Goal: Task Accomplishment & Management: Use online tool/utility

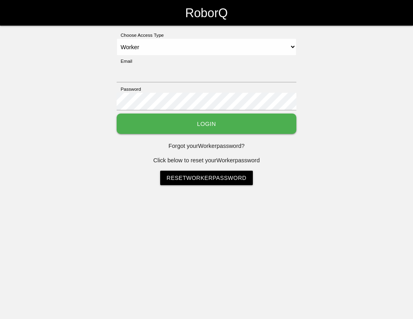
select select "Worker"
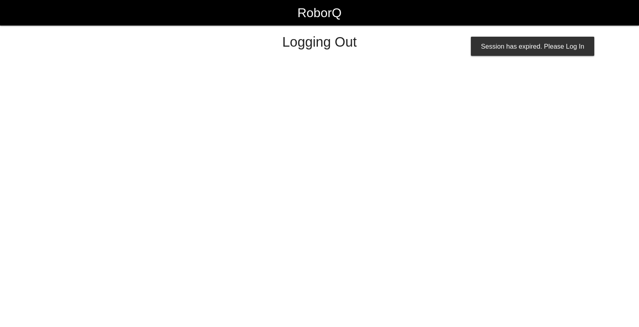
select select "Worker"
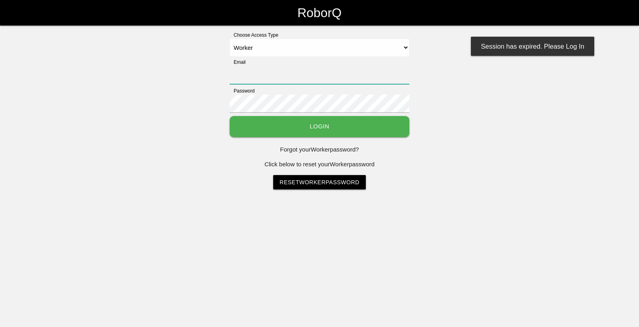
click at [295, 73] on input "Email" at bounding box center [320, 75] width 180 height 18
type input "[EMAIL_ADDRESS][DOMAIN_NAME]"
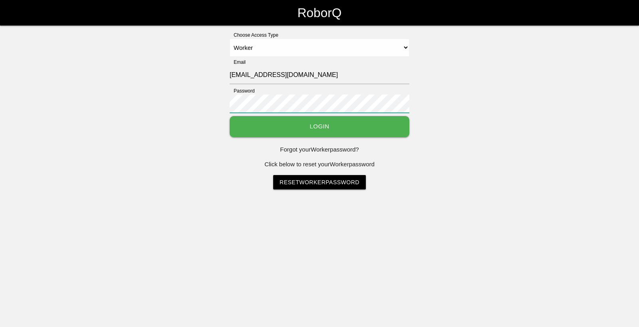
click at [230, 116] on button "Login" at bounding box center [320, 126] width 180 height 21
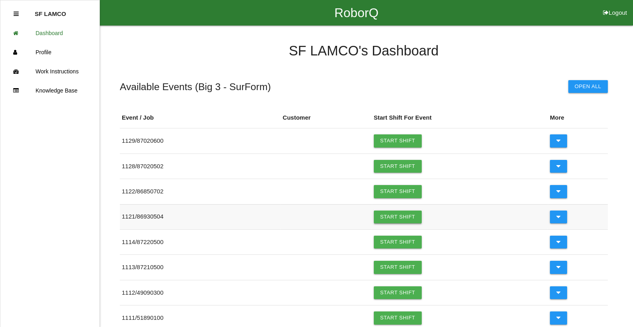
click at [386, 220] on link "Start Shift" at bounding box center [398, 217] width 48 height 13
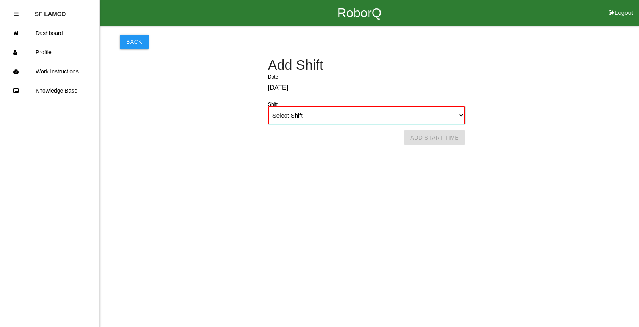
click at [460, 117] on select "Select Shift 1st Shift 2nd Shift 3rd Shift 4th Shift" at bounding box center [366, 116] width 197 height 18
select select "1"
click at [268, 107] on select "Select Shift 1st Shift 2nd Shift 3rd Shift 4th Shift" at bounding box center [366, 116] width 197 height 18
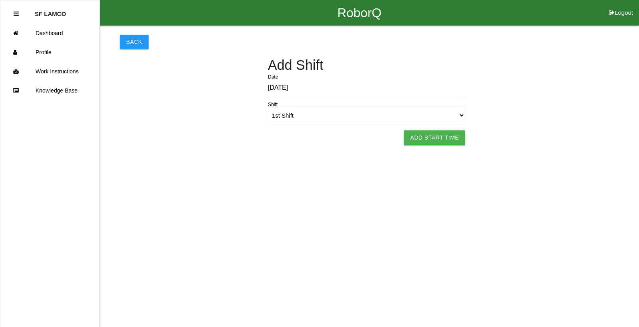
click at [425, 142] on button "Add Start Time" at bounding box center [434, 138] width 61 height 14
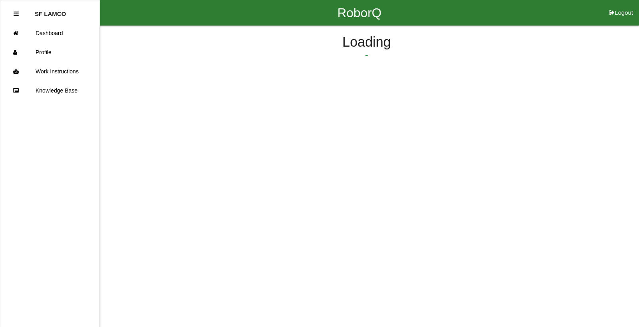
select select "10"
select select "38"
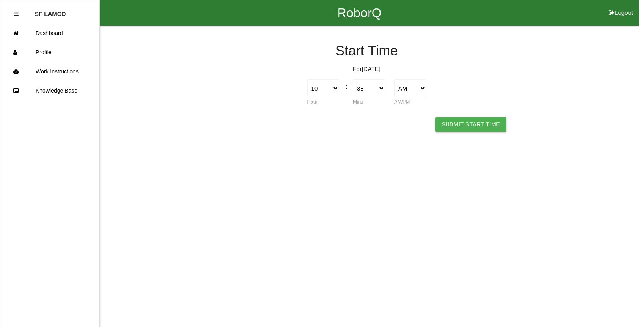
click at [470, 125] on button "Submit Start Time" at bounding box center [470, 124] width 71 height 14
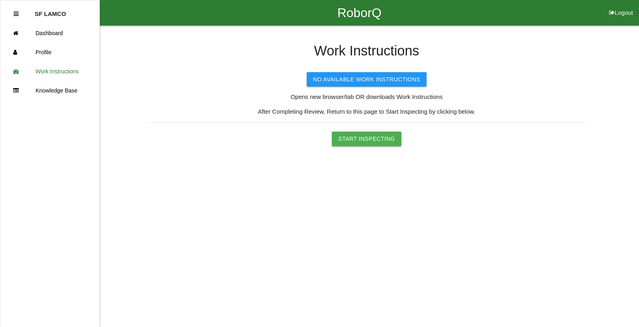
click at [375, 137] on button "Start Inspecting" at bounding box center [366, 139] width 69 height 14
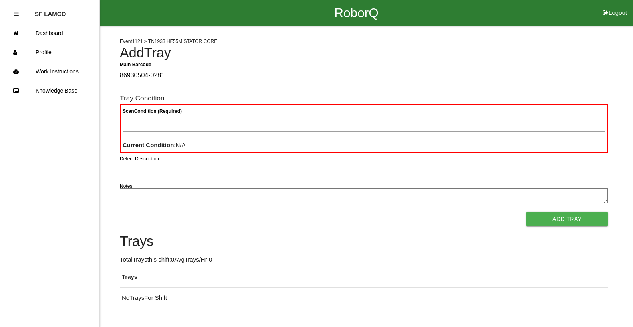
type Barcode "86930504-0281"
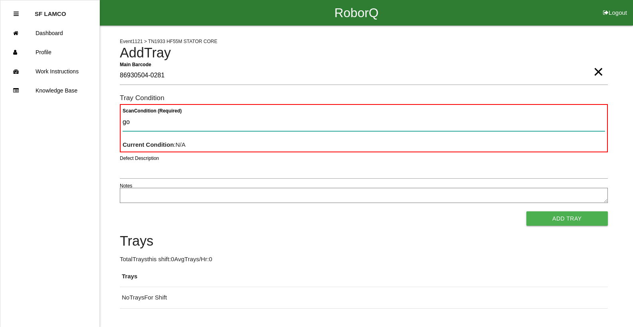
type Condition "goo"
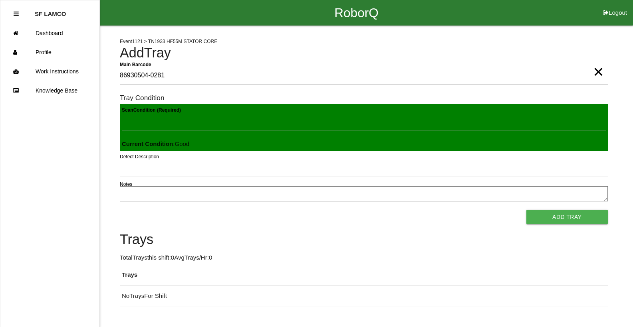
click at [526, 210] on button "Add Tray" at bounding box center [566, 217] width 81 height 14
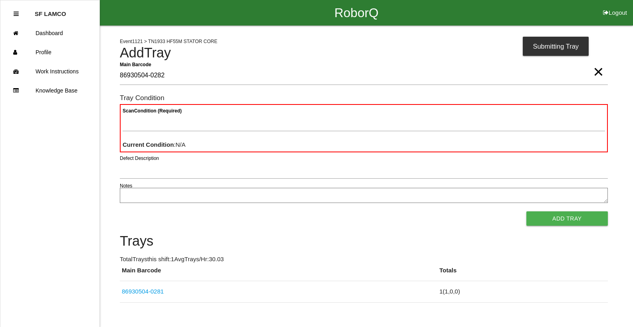
type Barcode "86930504-0282"
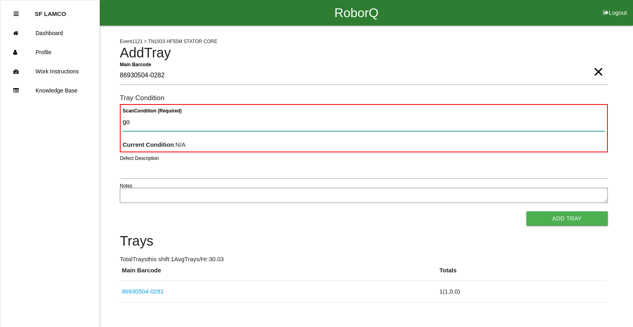
type Condition "goo"
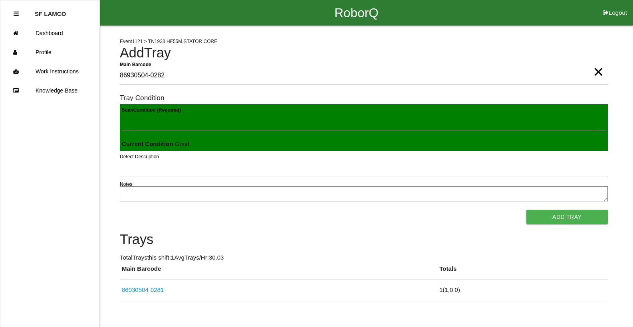
click at [526, 210] on button "Add Tray" at bounding box center [566, 217] width 81 height 14
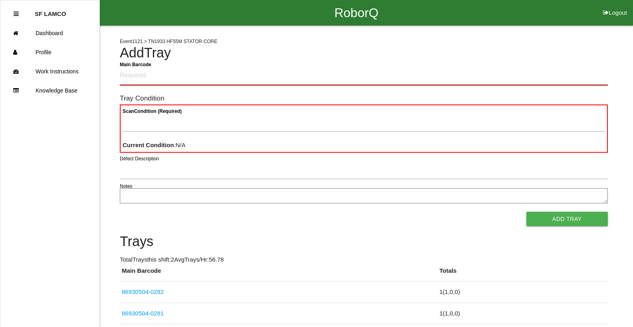
click at [338, 79] on Barcode "Main Barcode" at bounding box center [364, 76] width 488 height 19
type Barcode "86930504-0283"
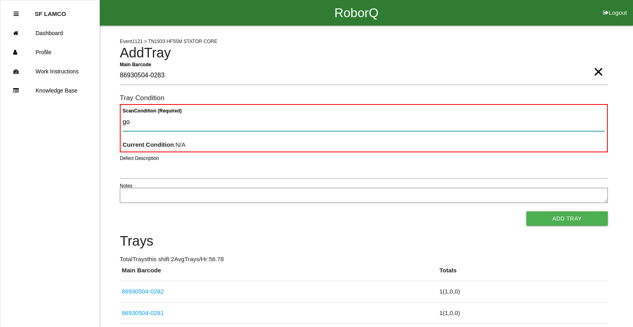
type Condition "goo"
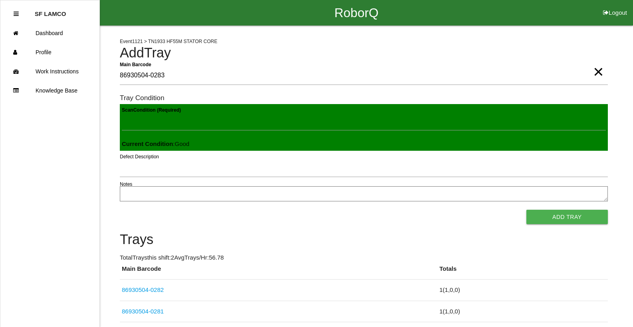
click at [526, 210] on button "Add Tray" at bounding box center [566, 217] width 81 height 14
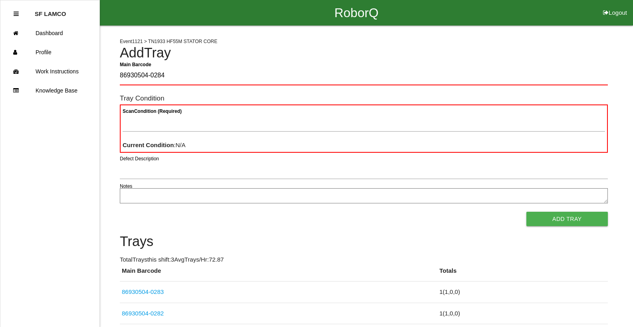
type Barcode "86930504-0284"
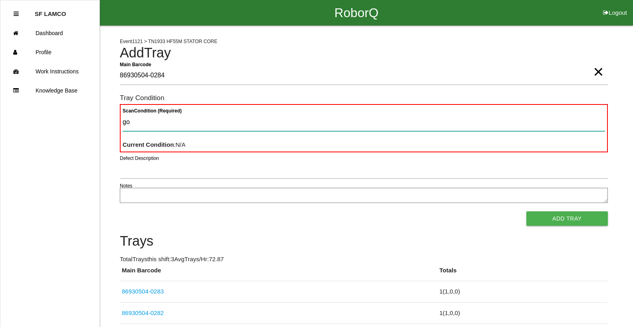
type Condition "goo"
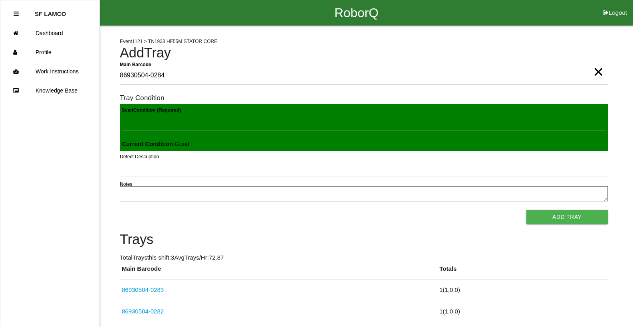
click at [526, 210] on button "Add Tray" at bounding box center [566, 217] width 81 height 14
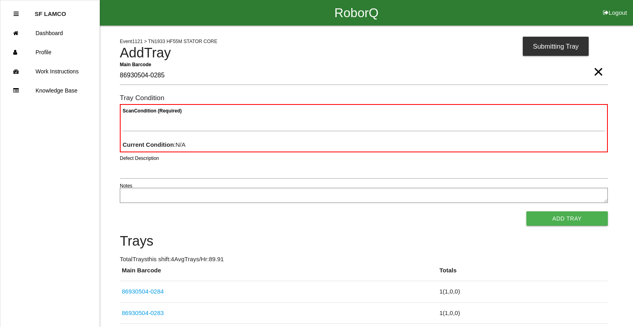
type Barcode "86930504-0285"
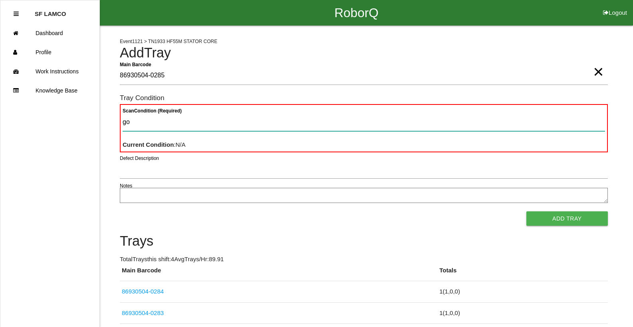
type Condition "goo"
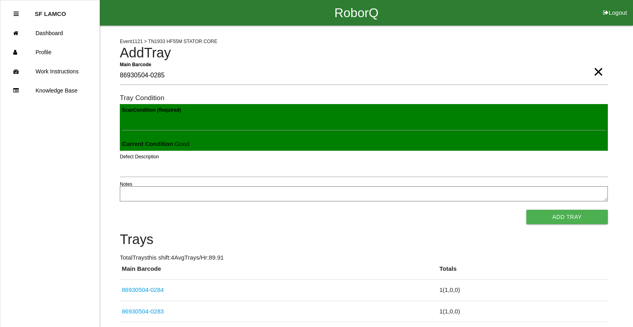
click at [526, 210] on button "Add Tray" at bounding box center [566, 217] width 81 height 14
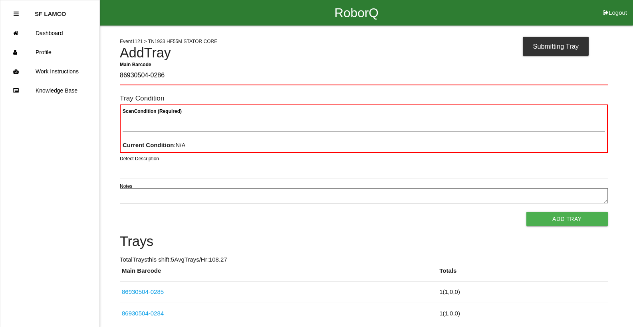
type Barcode "86930504-0286"
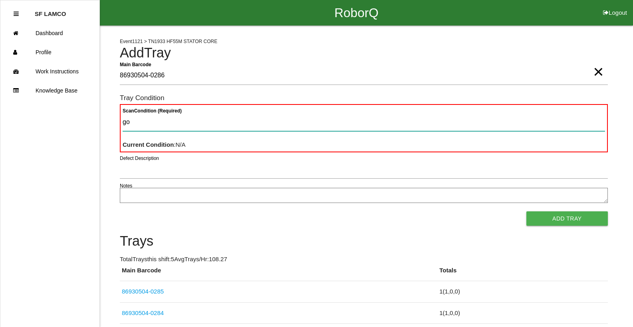
type Condition "goo"
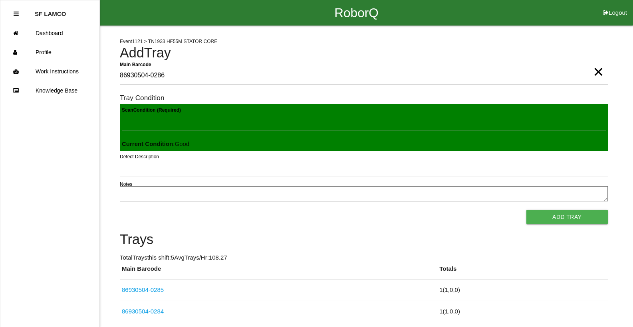
click at [526, 210] on button "Add Tray" at bounding box center [566, 217] width 81 height 14
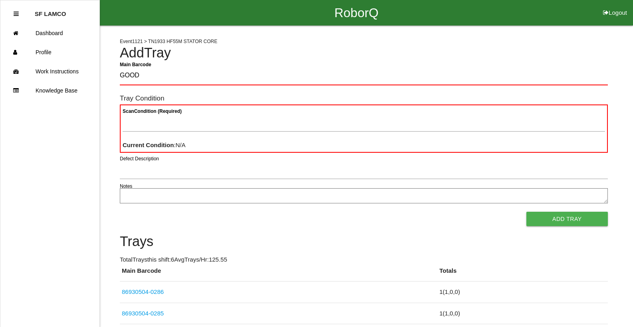
type Barcode "GOOD"
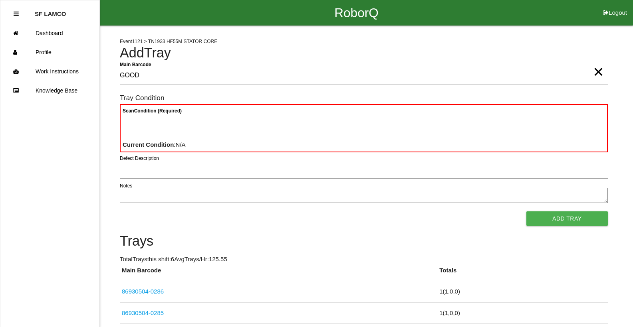
click at [598, 72] on span "×" at bounding box center [598, 64] width 10 height 16
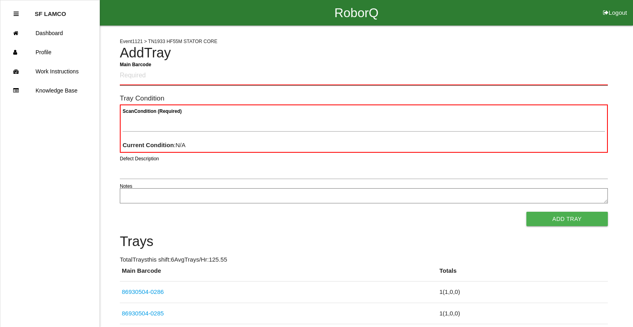
click at [569, 77] on Barcode "Main Barcode" at bounding box center [364, 76] width 488 height 19
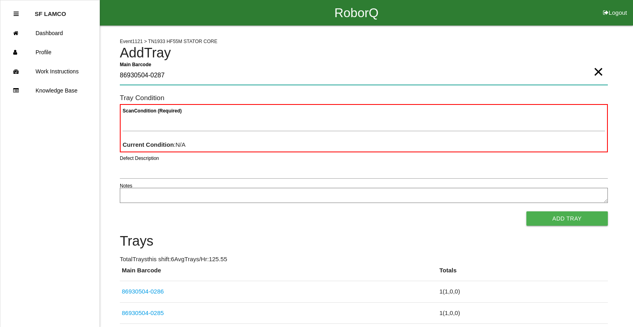
type Barcode "86930504-0287"
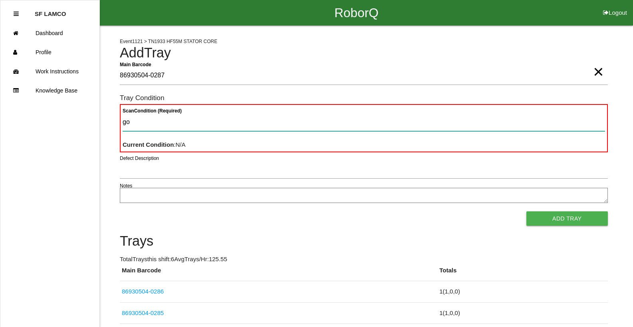
type Condition "goo"
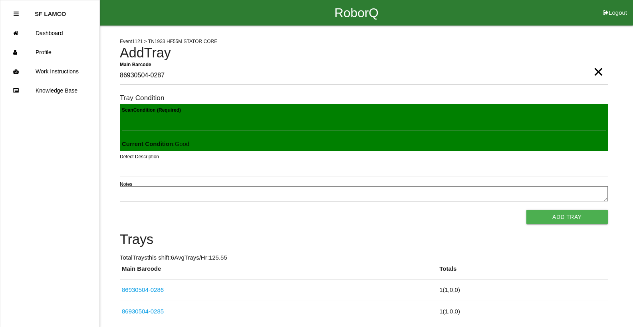
click at [526, 210] on button "Add Tray" at bounding box center [566, 217] width 81 height 14
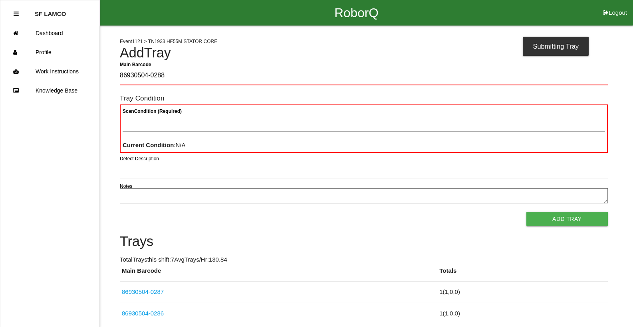
type Barcode "86930504-0288"
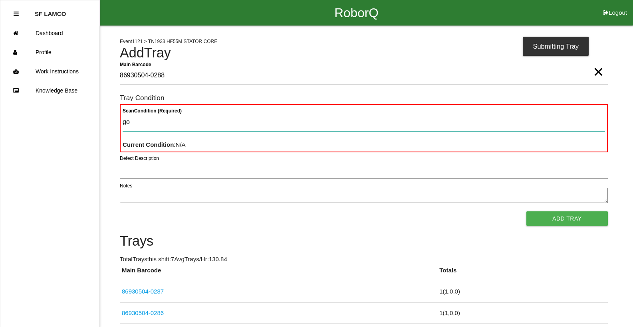
type Condition "goo"
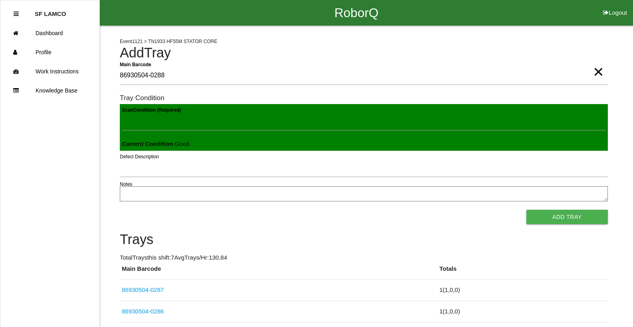
click at [526, 210] on button "Add Tray" at bounding box center [566, 217] width 81 height 14
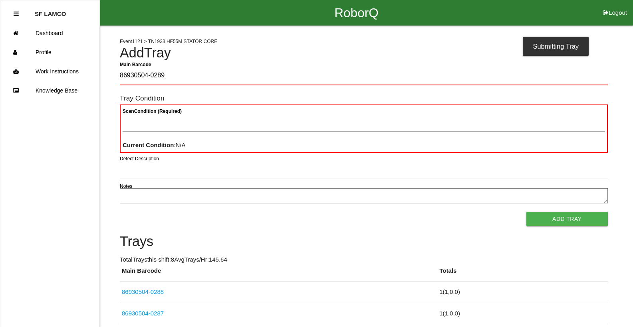
type Barcode "86930504-0289"
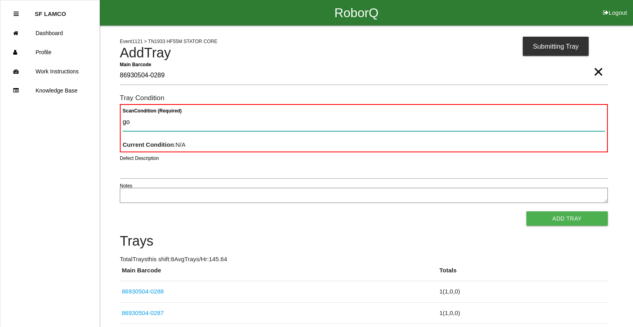
type Condition "goo"
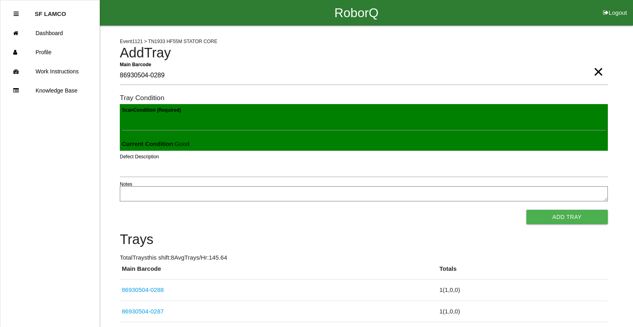
click at [526, 210] on button "Add Tray" at bounding box center [566, 217] width 81 height 14
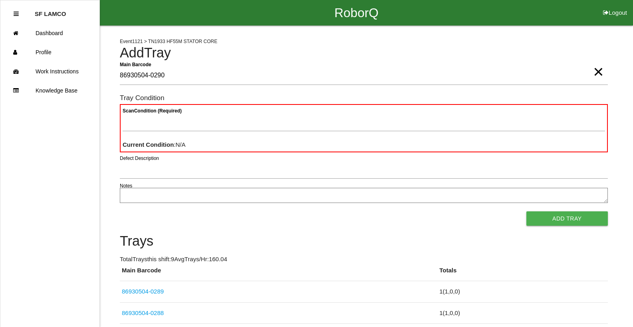
type Barcode "86930504-0290"
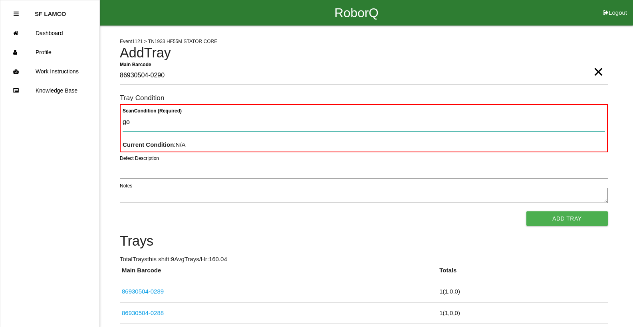
type Condition "goo"
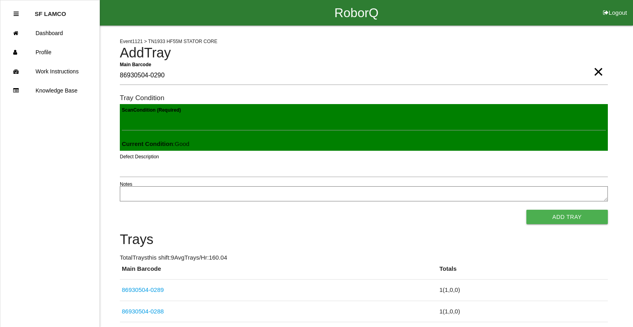
click at [526, 210] on button "Add Tray" at bounding box center [566, 217] width 81 height 14
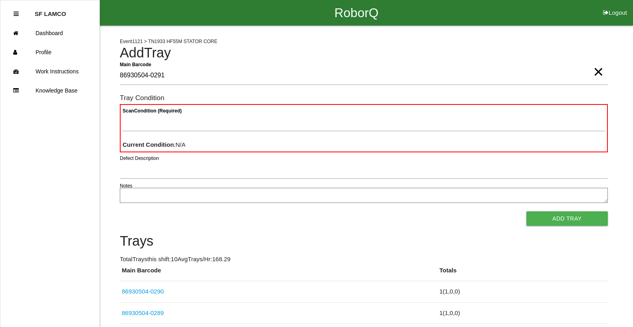
type Barcode "86930504-0291"
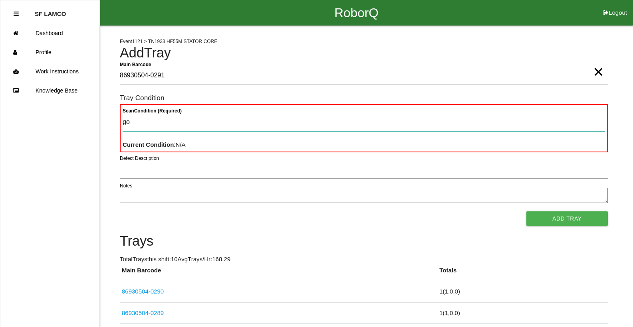
type Condition "goo"
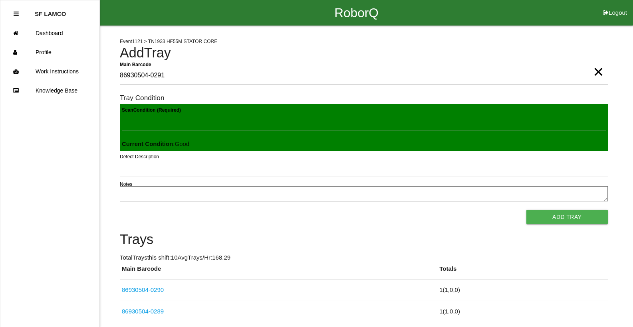
click at [526, 210] on button "Add Tray" at bounding box center [566, 217] width 81 height 14
